Goal: Task Accomplishment & Management: Manage account settings

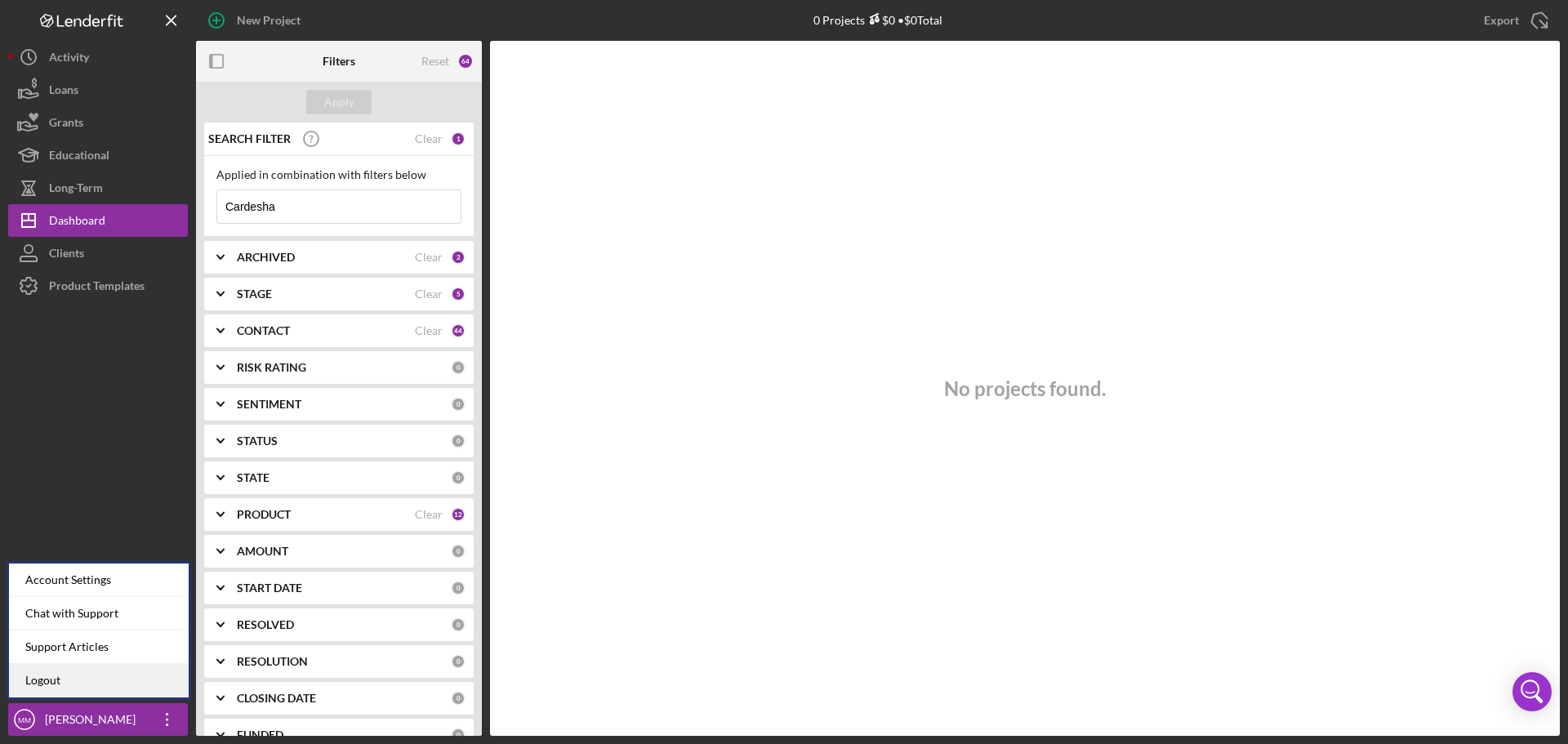
click at [105, 673] on link "Logout" at bounding box center [98, 680] width 180 height 33
